Goal: Check status: Check status

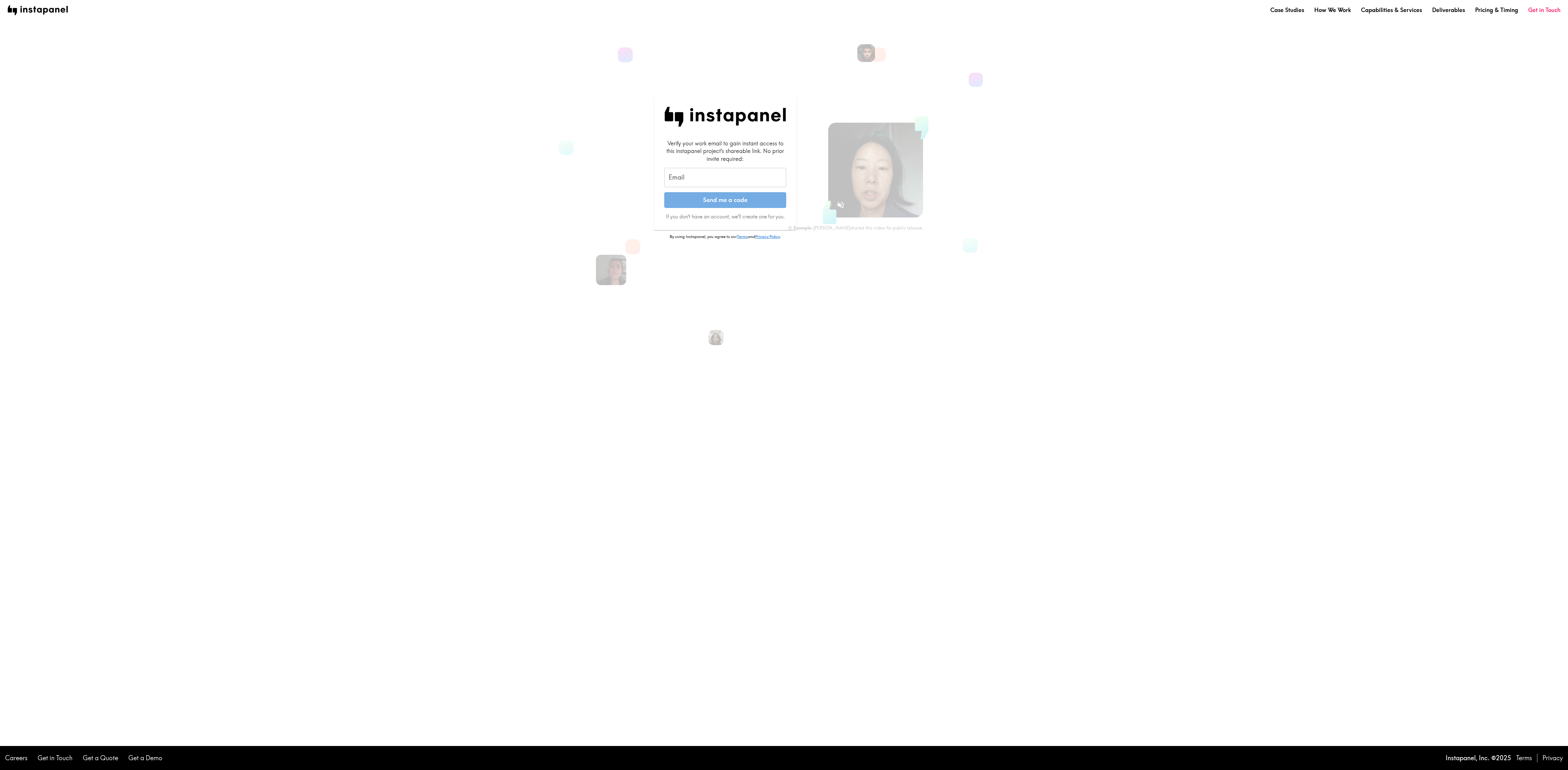
click at [682, 182] on input "Email" at bounding box center [725, 177] width 122 height 20
type input "alimuir@amazon.com"
click at [693, 204] on button "Send me a code" at bounding box center [725, 200] width 122 height 16
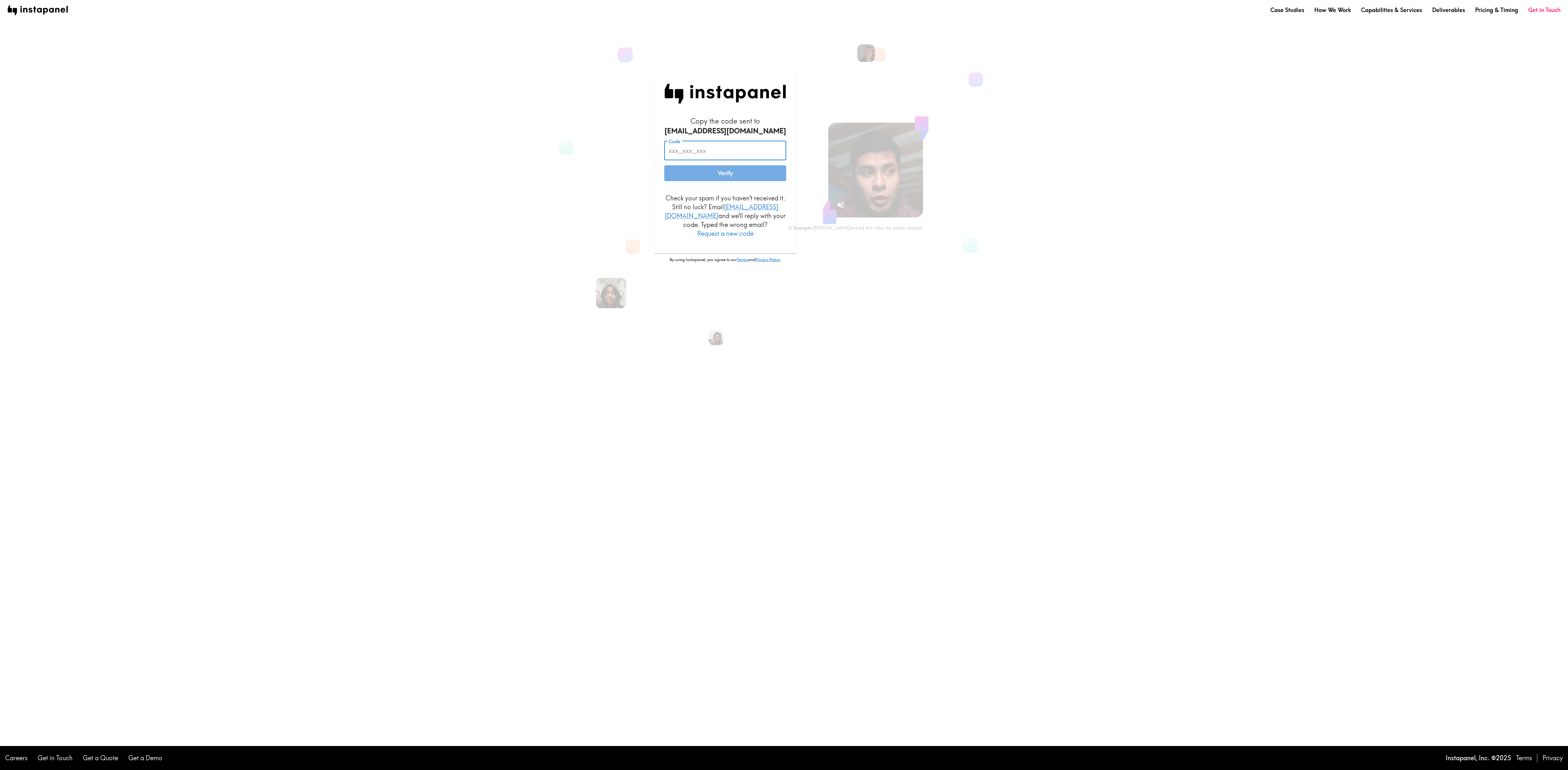
click at [689, 154] on input "Code" at bounding box center [725, 151] width 122 height 20
paste input "3DK_fgG_muE"
type input "3DK_fgG_muE"
click at [689, 176] on button "Verify" at bounding box center [725, 173] width 122 height 16
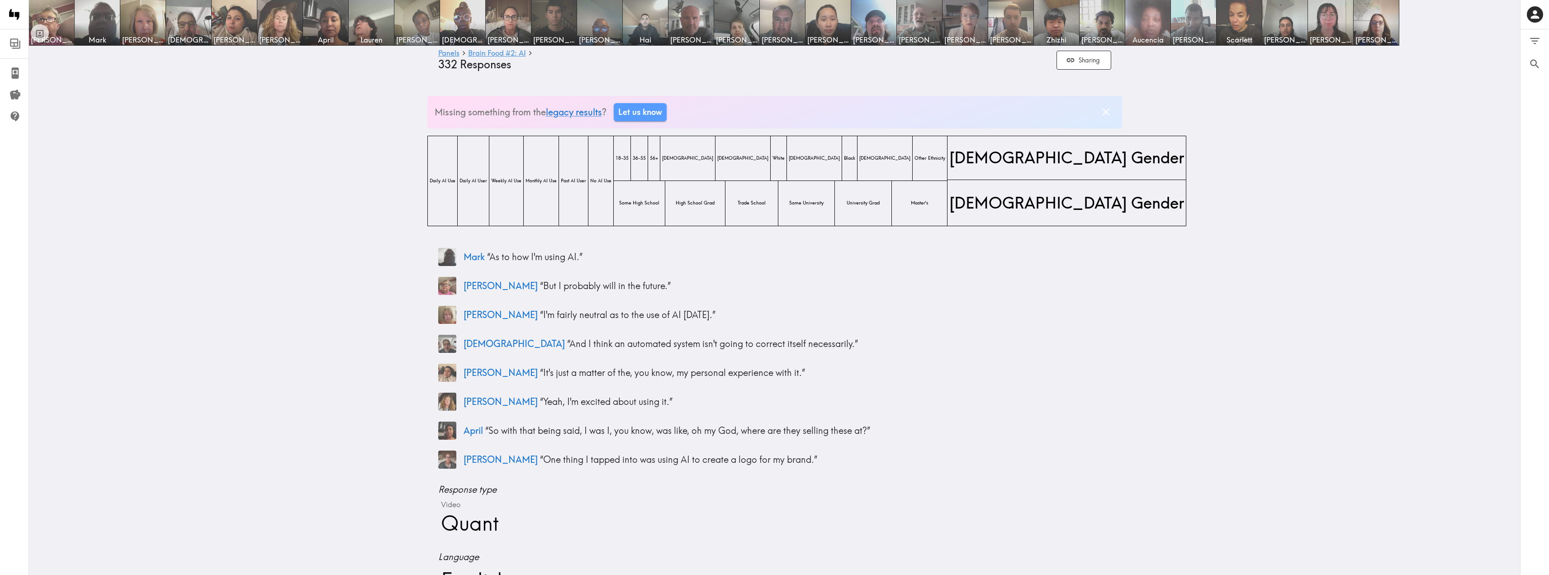
drag, startPoint x: 2986, startPoint y: 2, endPoint x: 919, endPoint y: 330, distance: 2093.1
click at [919, 330] on div "Mark “ As to how I'm using AI. ” Robin “ But I probably will in the future. ” M…" at bounding box center [774, 358] width 673 height 228
click at [447, 54] on link "Panels" at bounding box center [448, 53] width 21 height 9
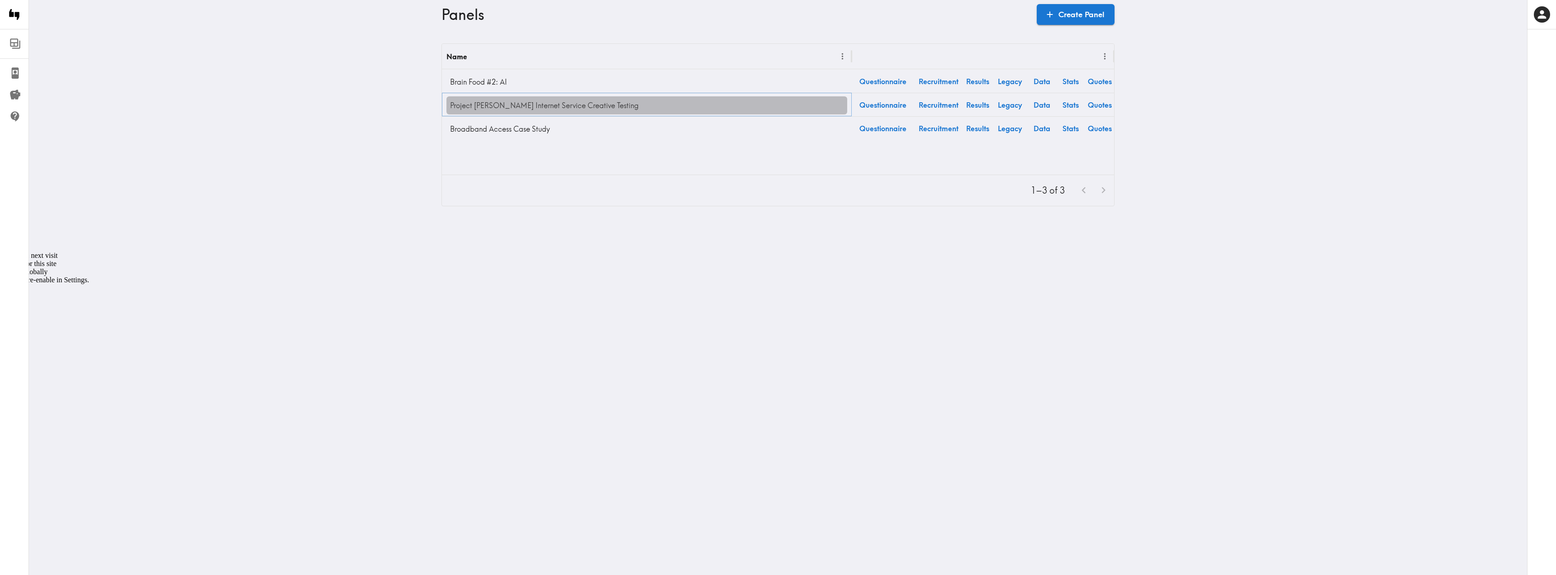
click at [507, 106] on link "Project [PERSON_NAME] Internet Service Creative Testing" at bounding box center [646, 105] width 401 height 18
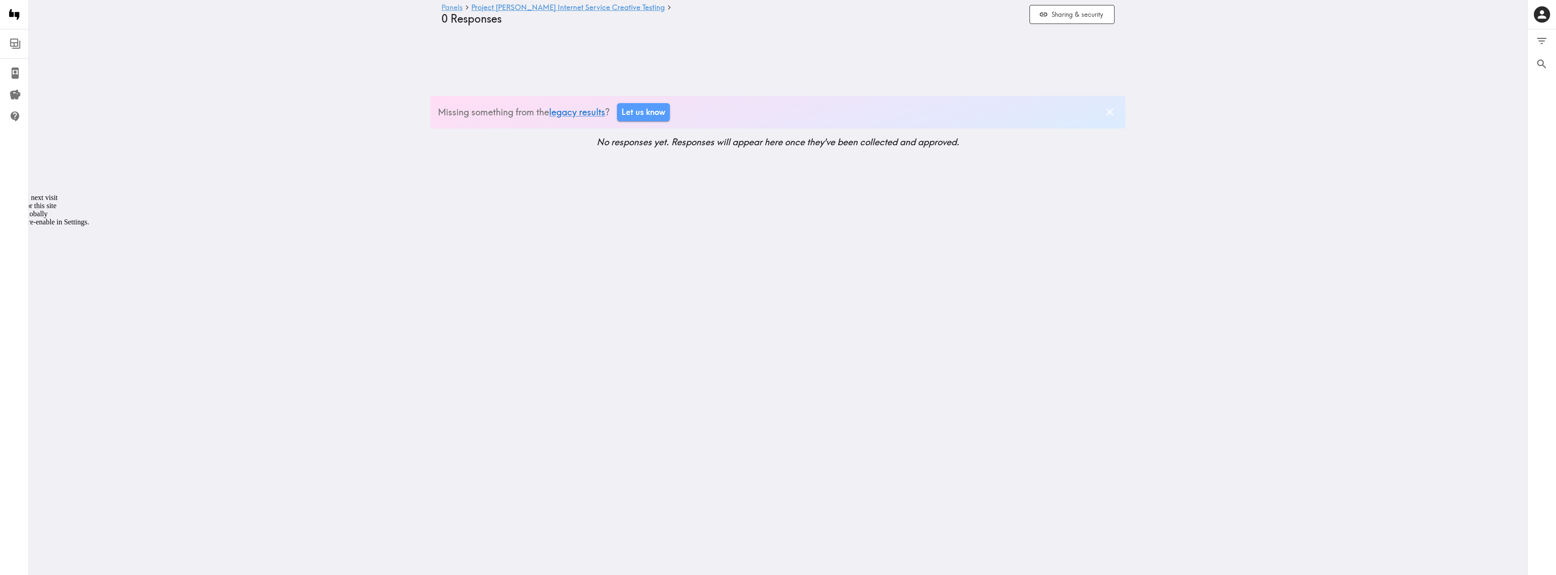
click at [443, 8] on link "Panels" at bounding box center [451, 8] width 21 height 9
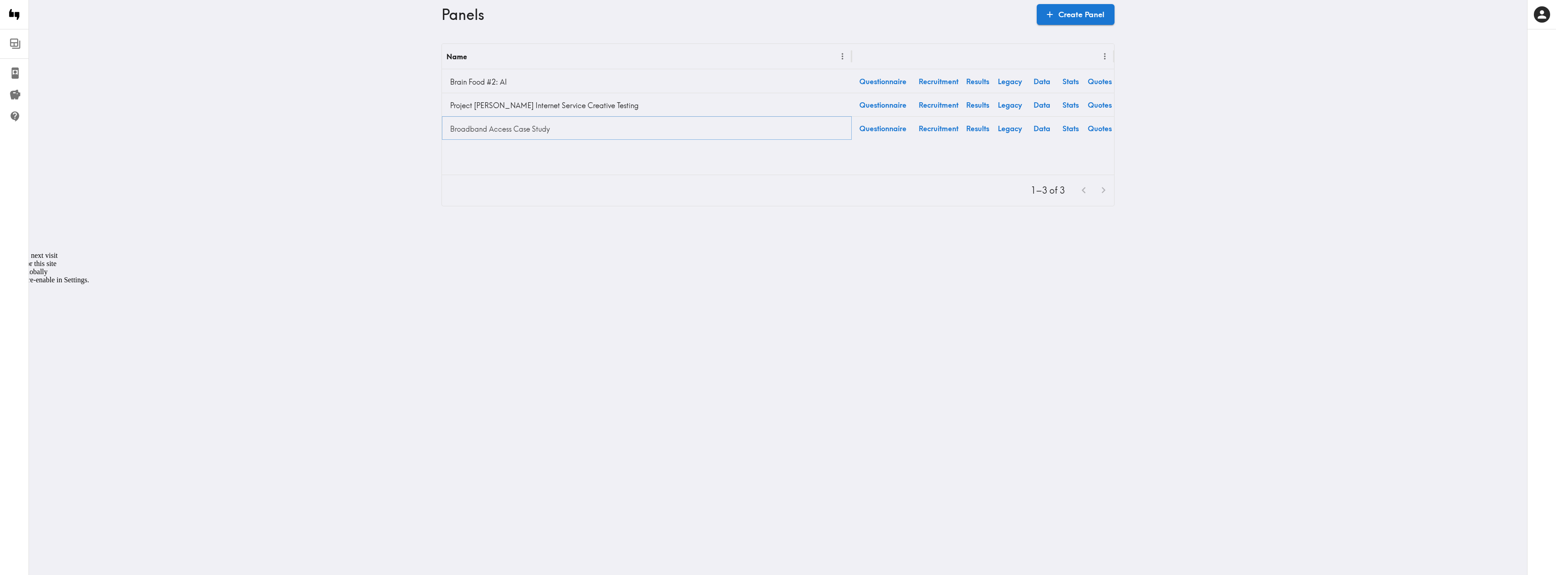
click at [476, 136] on link "Broadband Access Case Study" at bounding box center [646, 129] width 401 height 18
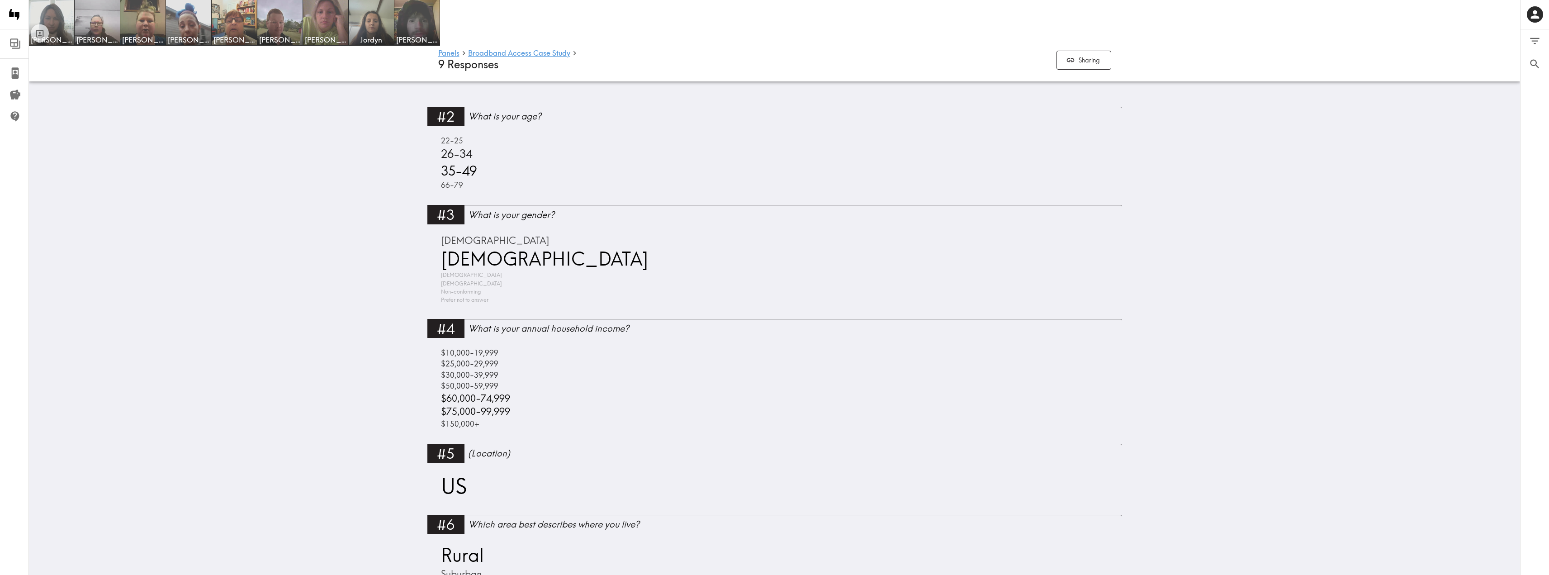
scroll to position [181, 0]
